Goal: Information Seeking & Learning: Learn about a topic

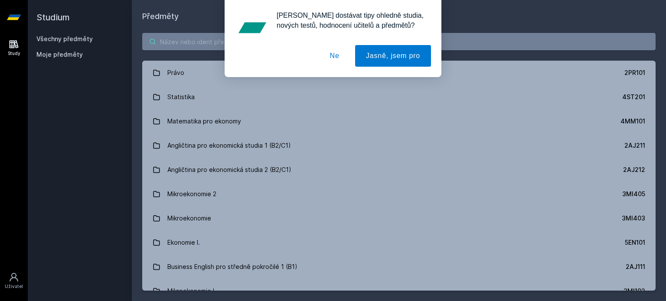
click at [166, 47] on div "[PERSON_NAME] dostávat tipy ohledně studia, nových testů, hodnocení učitelů a p…" at bounding box center [333, 38] width 666 height 77
click at [173, 42] on div "[PERSON_NAME] dostávat tipy ohledně studia, nových testů, hodnocení učitelů a p…" at bounding box center [333, 38] width 666 height 77
click at [347, 59] on button "Ne" at bounding box center [334, 56] width 31 height 22
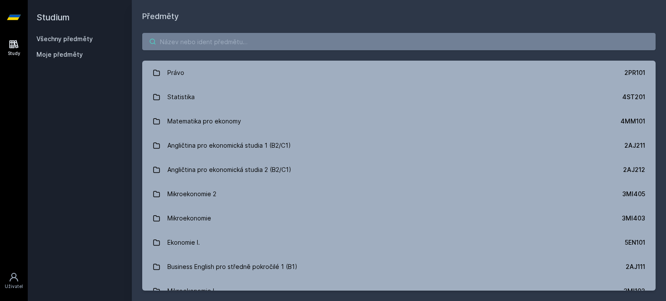
click at [295, 36] on input "search" at bounding box center [399, 41] width 514 height 17
click at [298, 40] on input "search" at bounding box center [399, 41] width 514 height 17
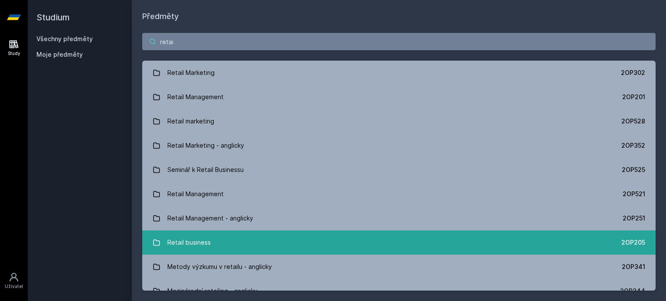
type input "retai"
click at [210, 241] on link "Retail business 2OP205" at bounding box center [399, 243] width 514 height 24
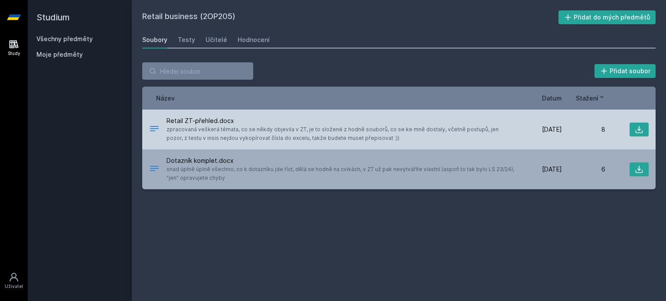
click at [498, 128] on span "zpracovaná veškerá témata, co se někdy objevila v ZT, je to složené z hodně sou…" at bounding box center [341, 133] width 349 height 17
click at [638, 128] on icon at bounding box center [639, 129] width 9 height 9
